Goal: Transaction & Acquisition: Download file/media

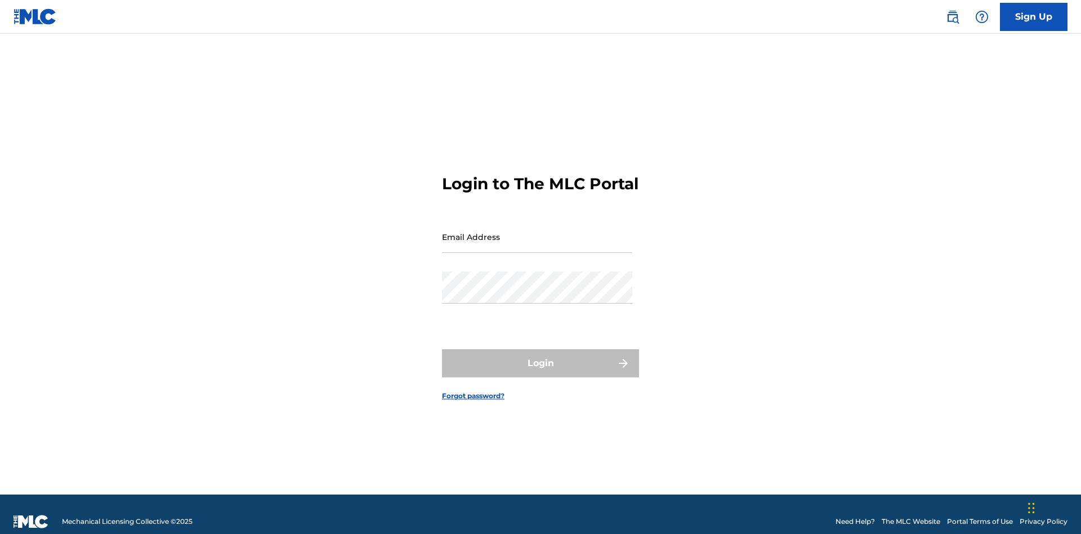
scroll to position [15, 0]
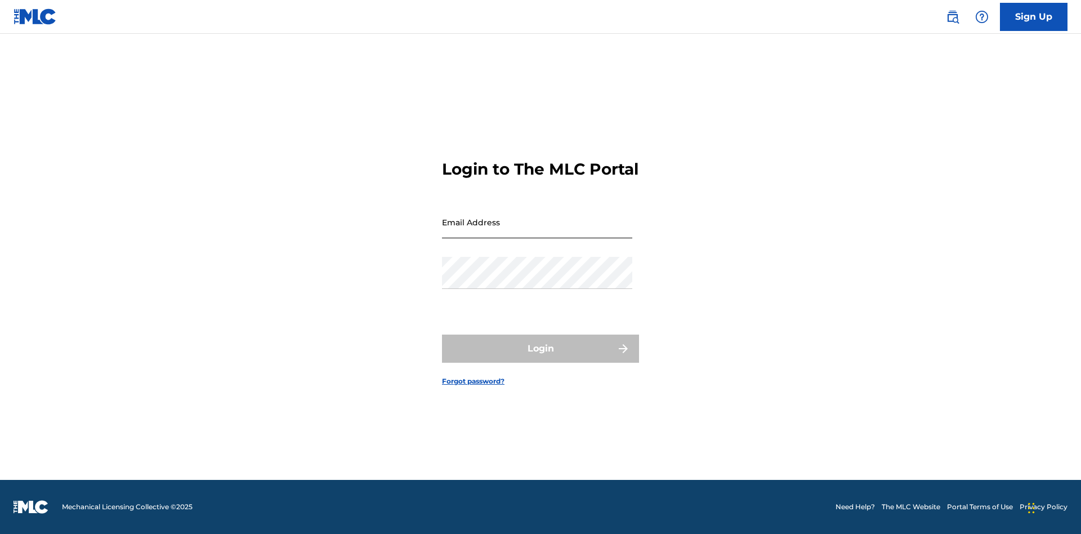
click at [537, 231] on input "Email Address" at bounding box center [537, 222] width 190 height 32
type input "[EMAIL_ADDRESS][DOMAIN_NAME]"
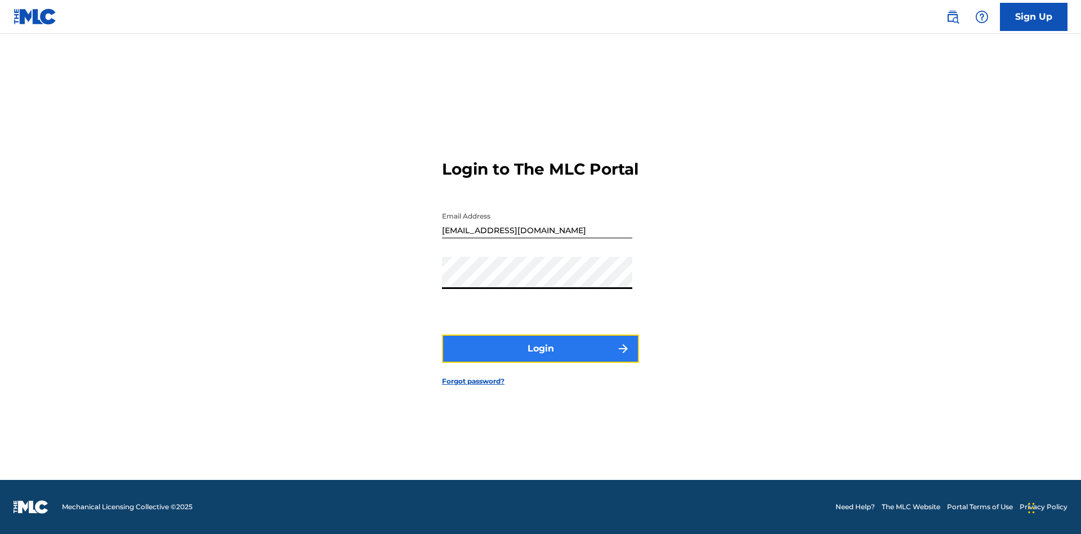
click at [541, 358] on button "Login" at bounding box center [540, 349] width 197 height 28
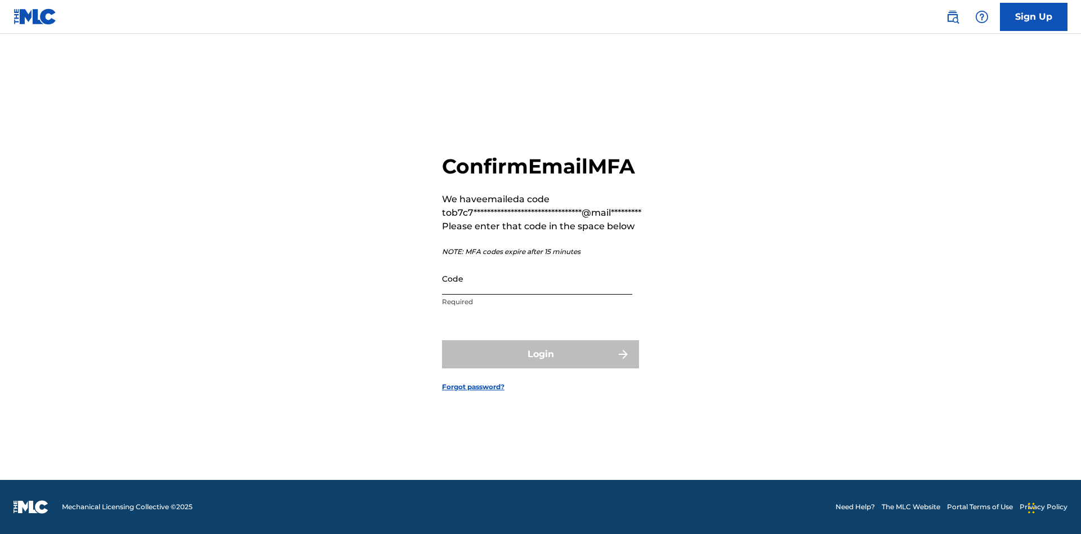
click at [537, 278] on input "Code" at bounding box center [537, 278] width 190 height 32
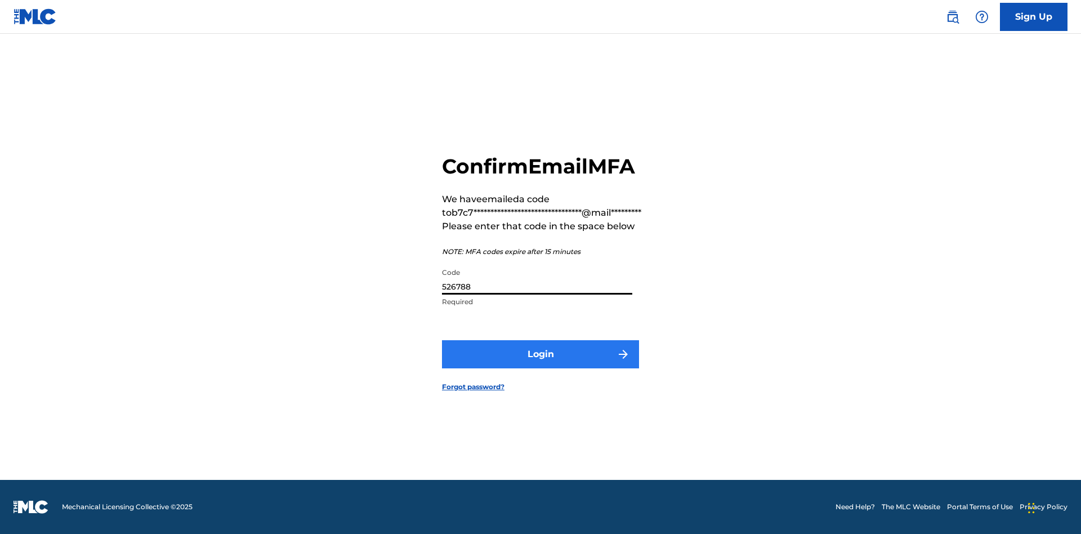
type input "526788"
click at [541, 354] on button "Login" at bounding box center [540, 354] width 197 height 28
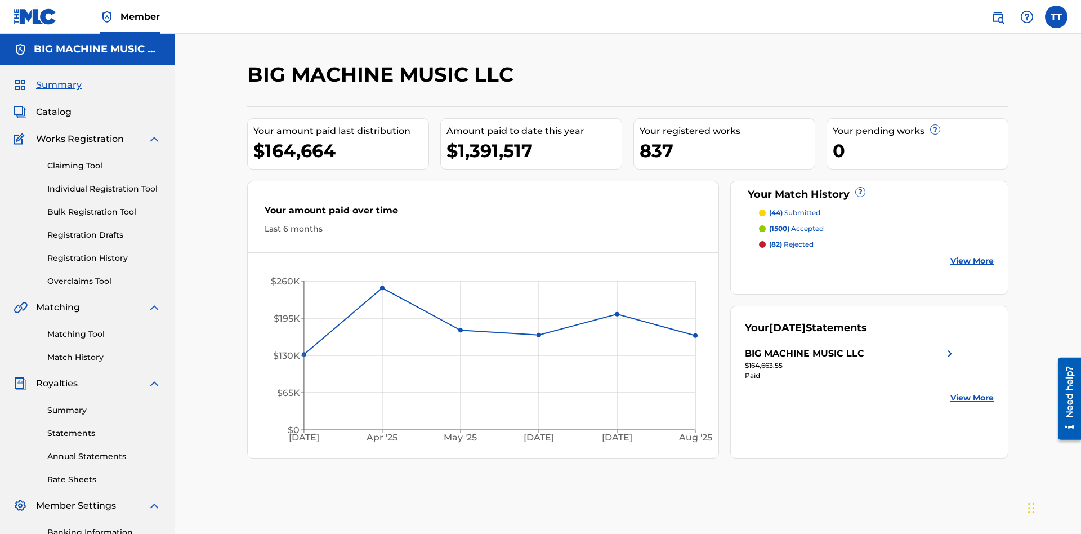
scroll to position [164, 0]
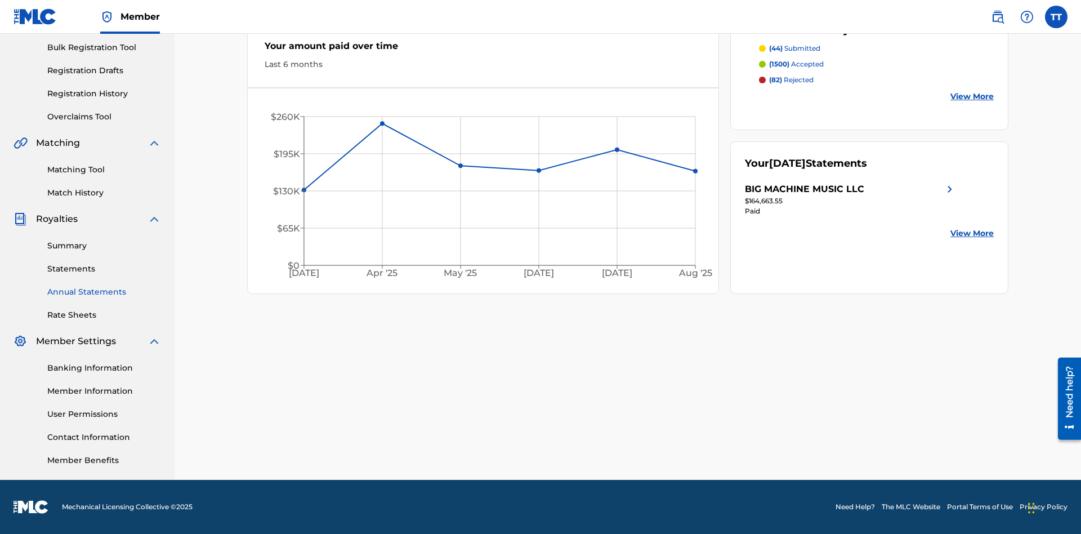
click at [104, 292] on link "Annual Statements" at bounding box center [104, 292] width 114 height 12
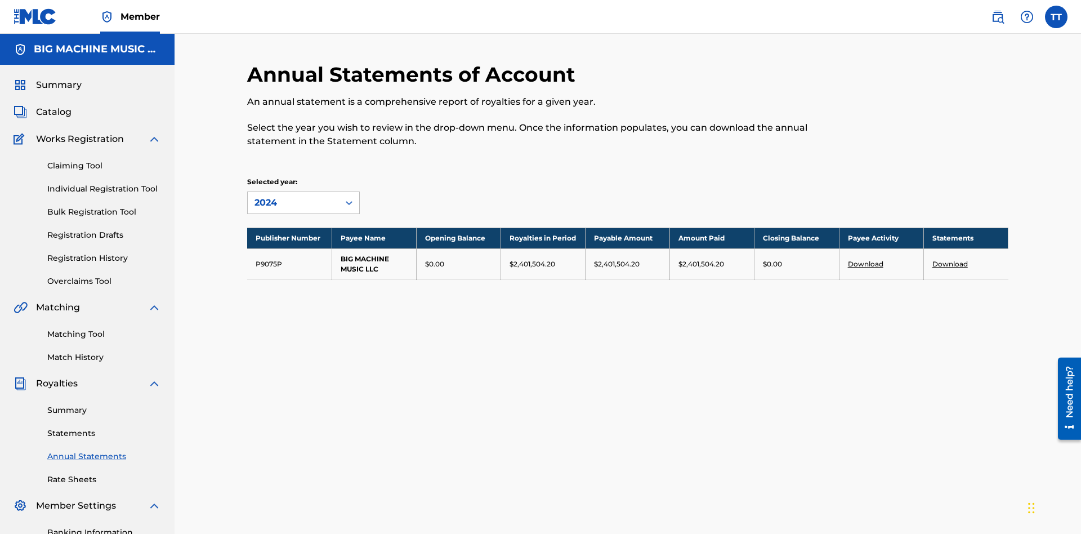
scroll to position [128, 0]
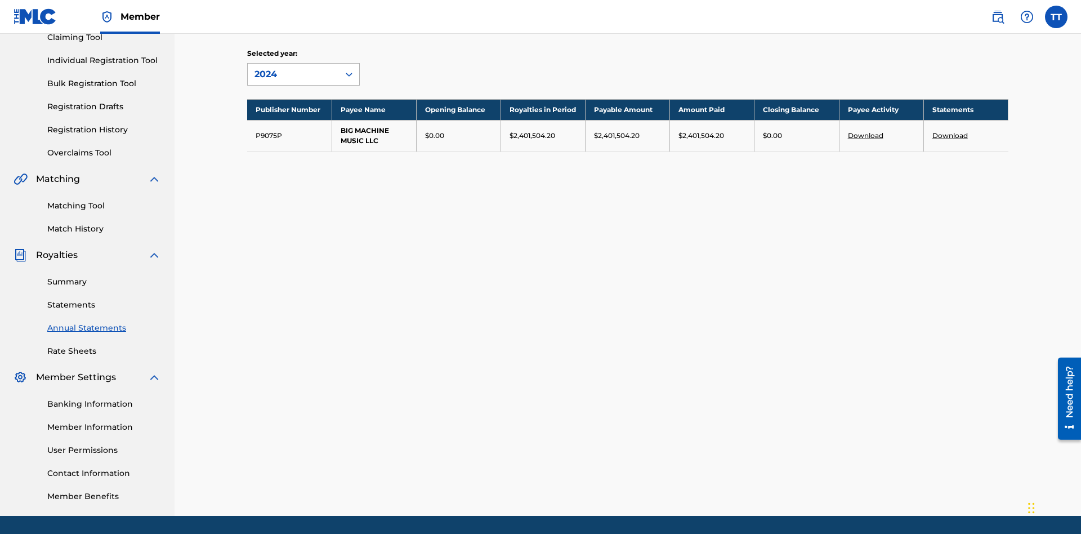
click at [293, 74] on div "2024" at bounding box center [294, 75] width 78 height 14
click at [304, 156] on div "2022" at bounding box center [304, 156] width 112 height 28
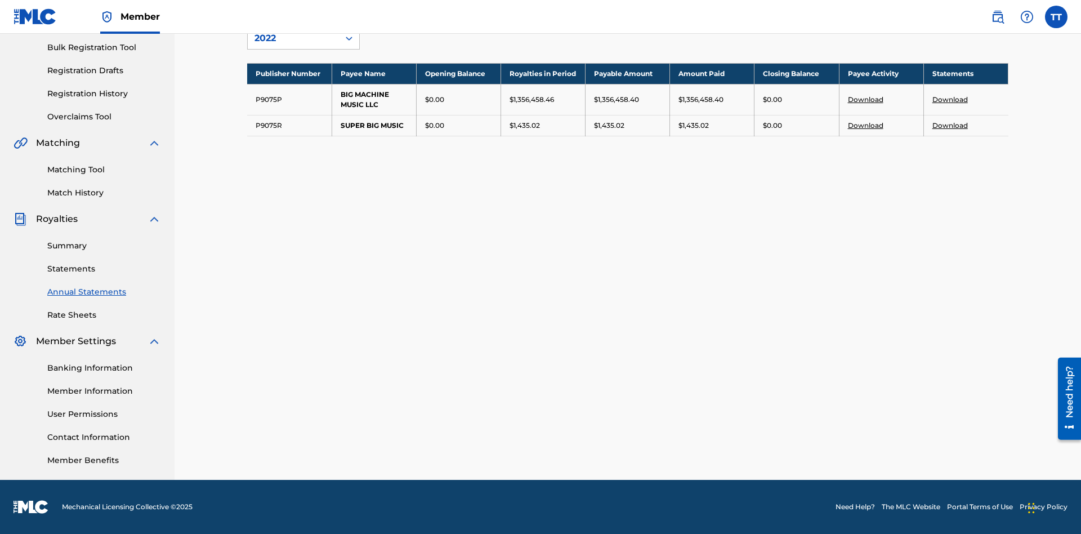
click at [950, 99] on link "Download" at bounding box center [950, 99] width 35 height 8
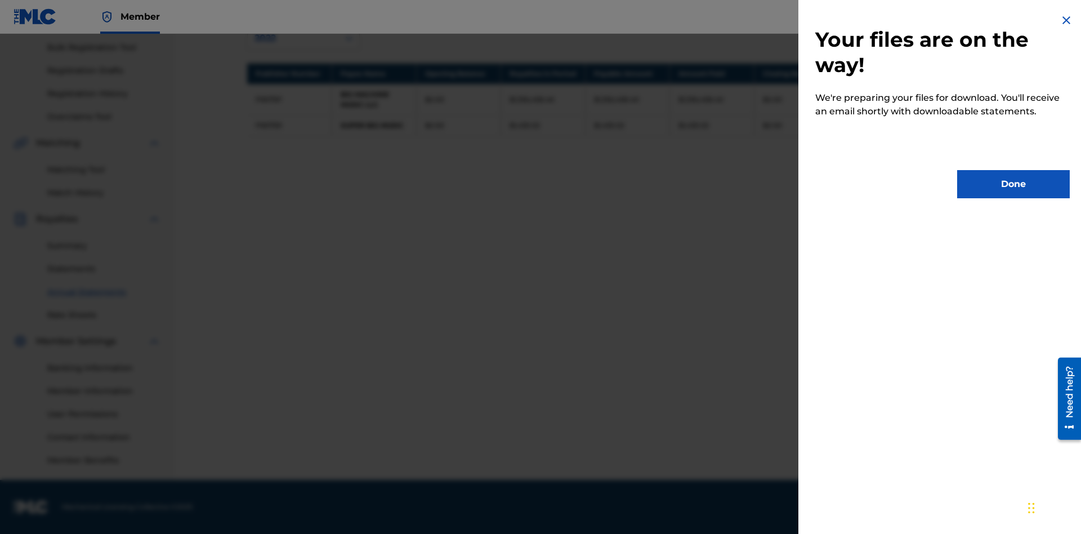
scroll to position [0, 0]
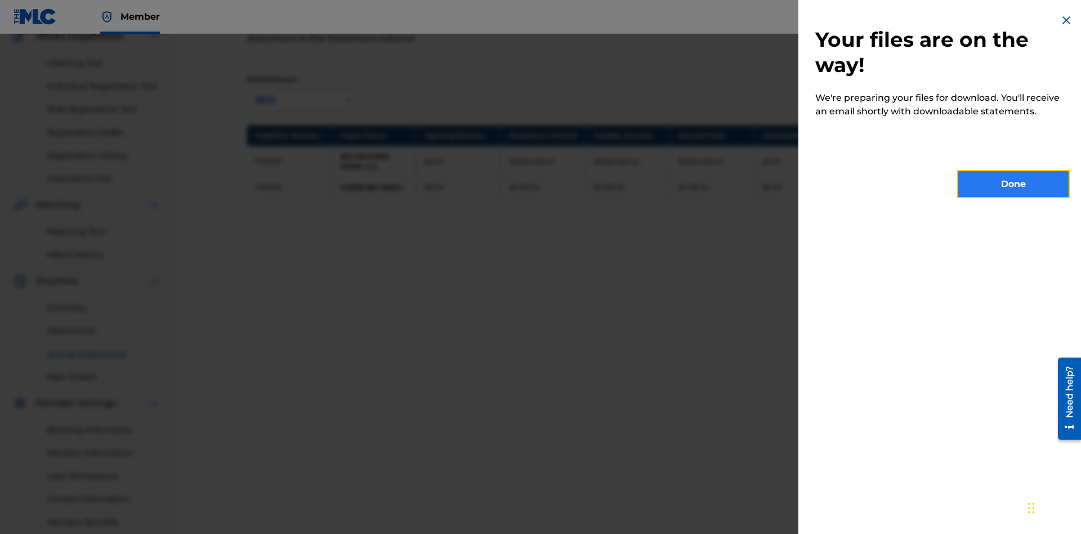
click at [1014, 184] on button "Done" at bounding box center [1013, 184] width 113 height 28
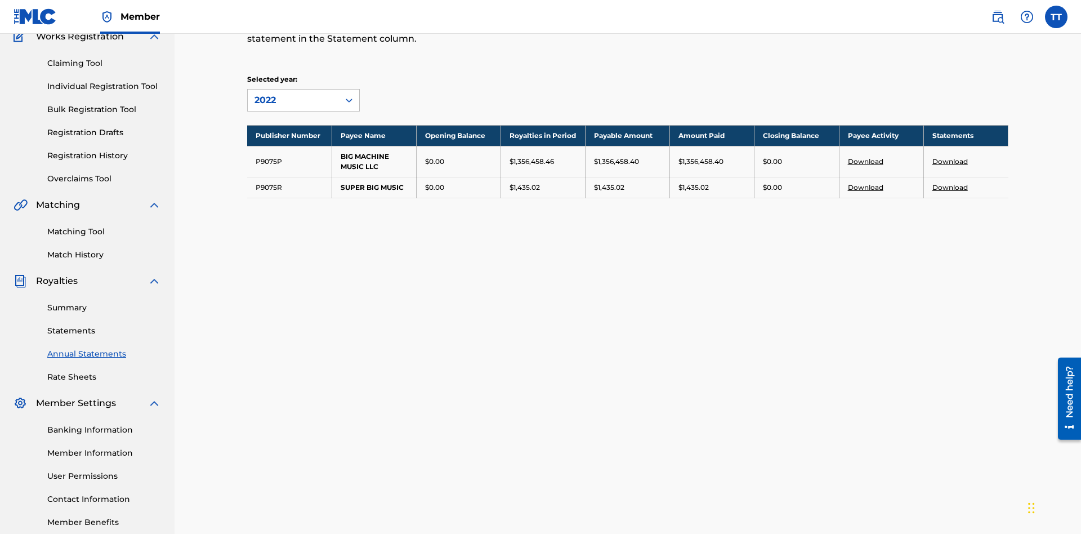
scroll to position [164, 0]
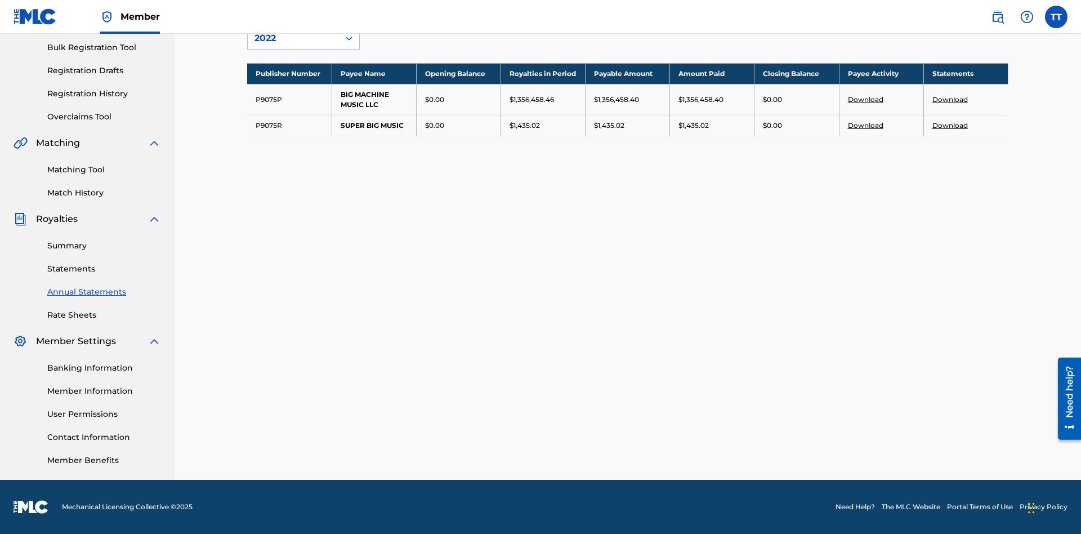
click at [950, 99] on link "Download" at bounding box center [950, 99] width 35 height 8
